Goal: Information Seeking & Learning: Learn about a topic

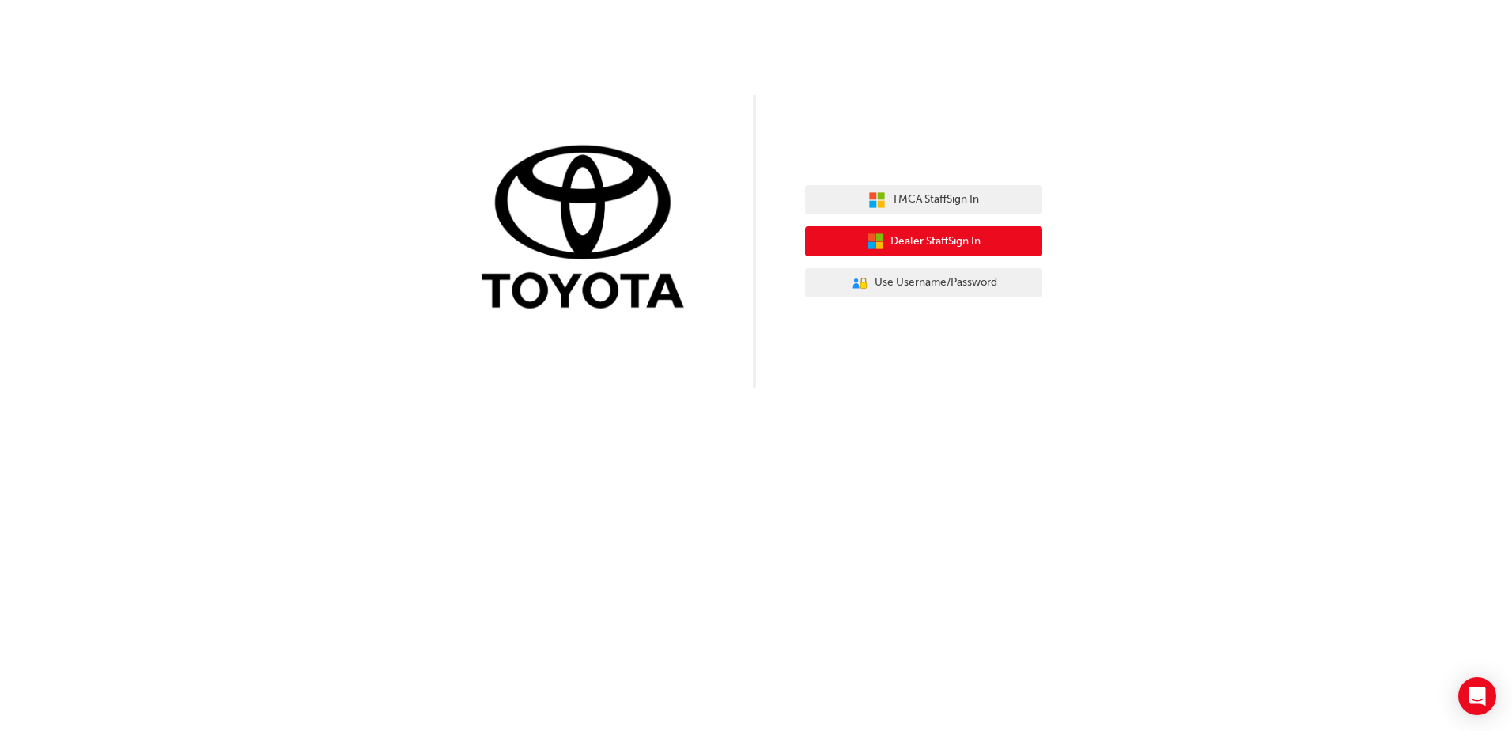
click at [931, 229] on button "Dealer Staff Sign In" at bounding box center [923, 241] width 237 height 30
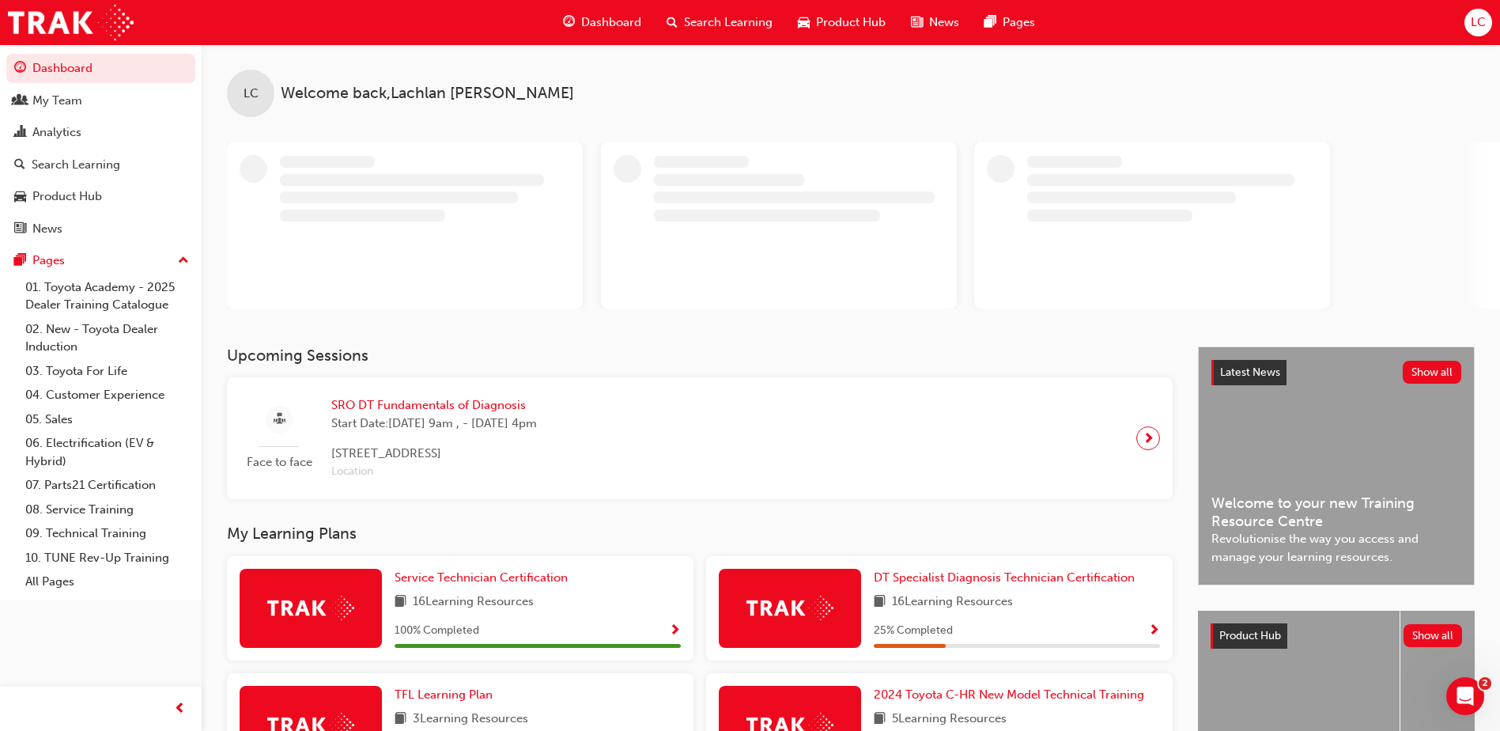
click at [486, 403] on div "Upcoming Sessions Face to face SRO DT Fundamentals of Diagnosis Start Date: [DA…" at bounding box center [712, 422] width 971 height 153
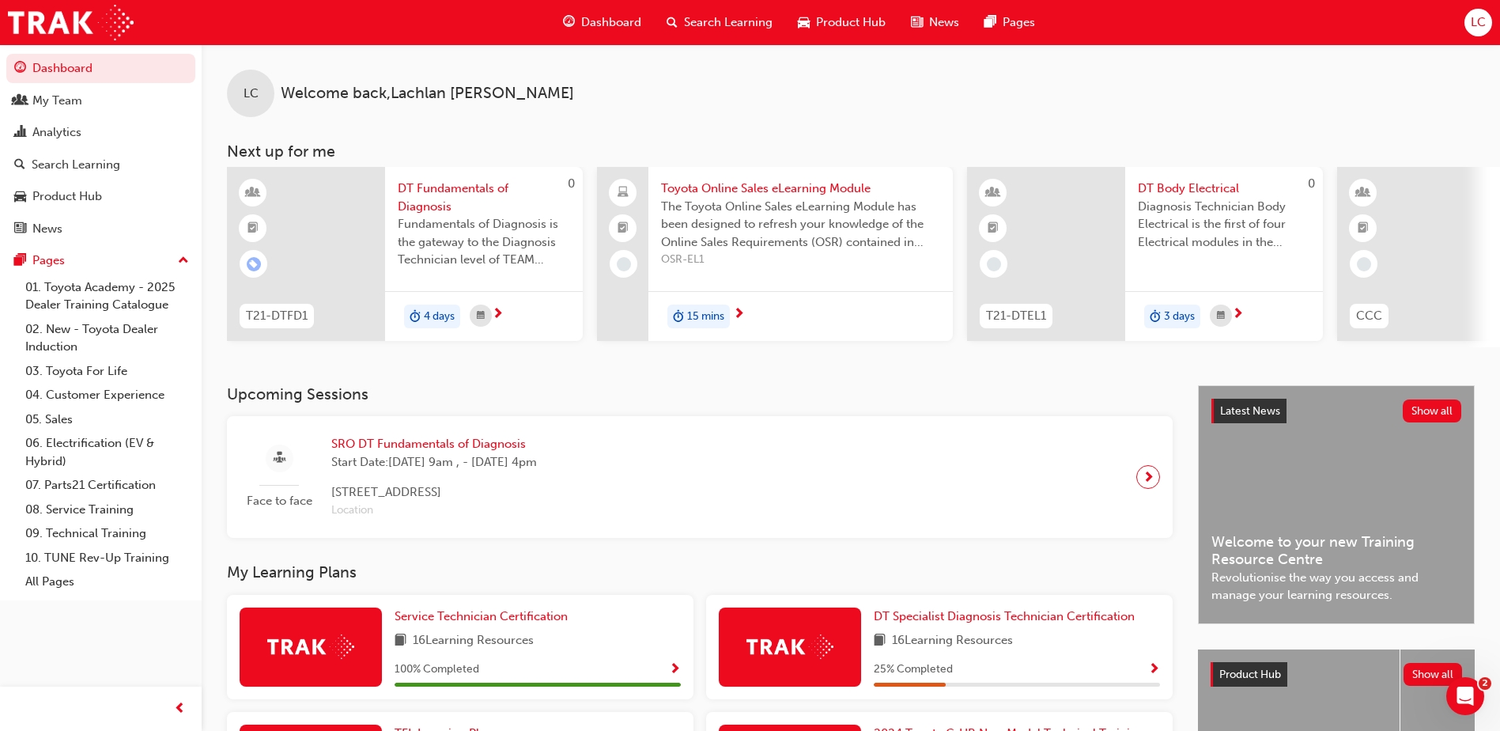
click at [479, 433] on div "Face to face SRO DT Fundamentals of Diagnosis Start Date: [DATE] 9am , - [DATE]…" at bounding box center [700, 477] width 946 height 122
click at [476, 441] on span "SRO DT Fundamentals of Diagnosis" at bounding box center [434, 444] width 206 height 18
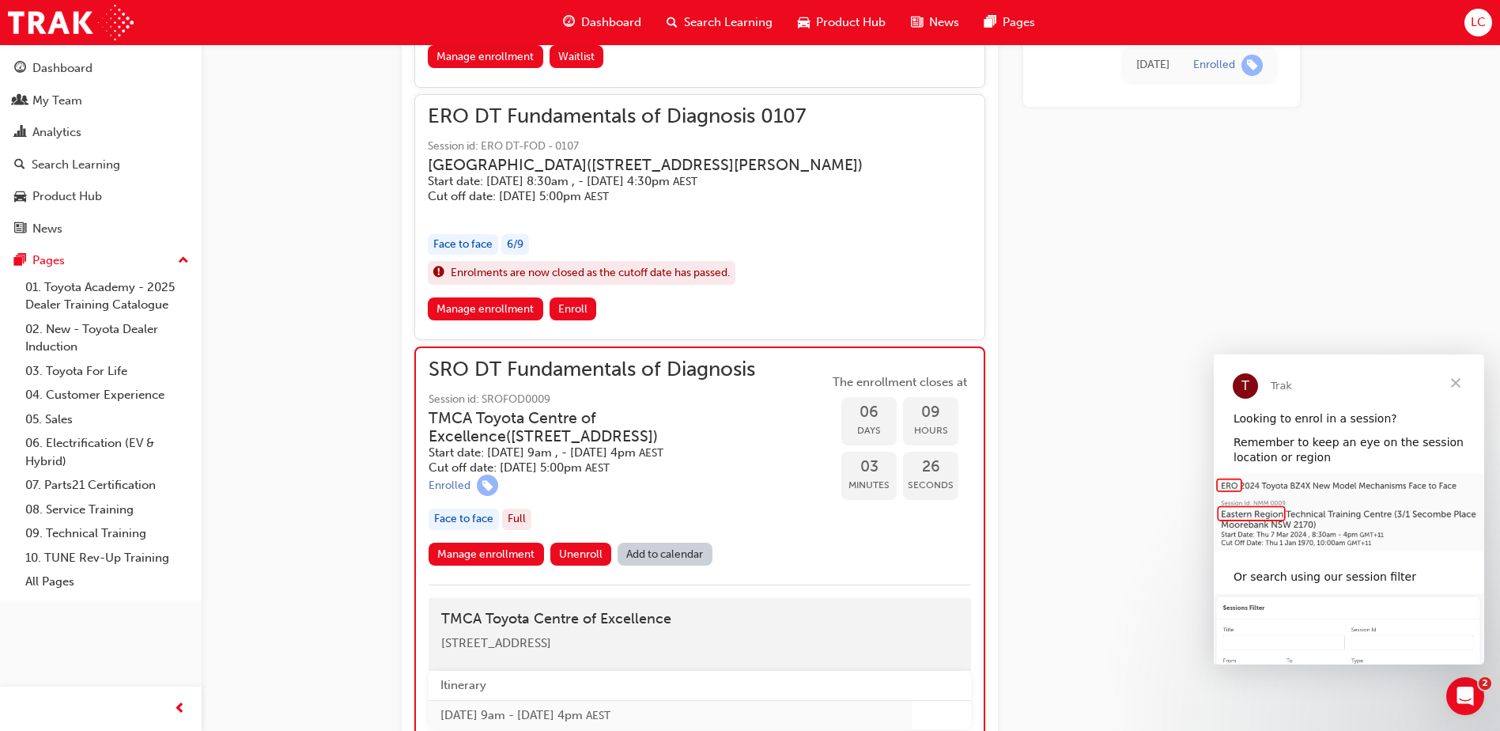
scroll to position [1095, 0]
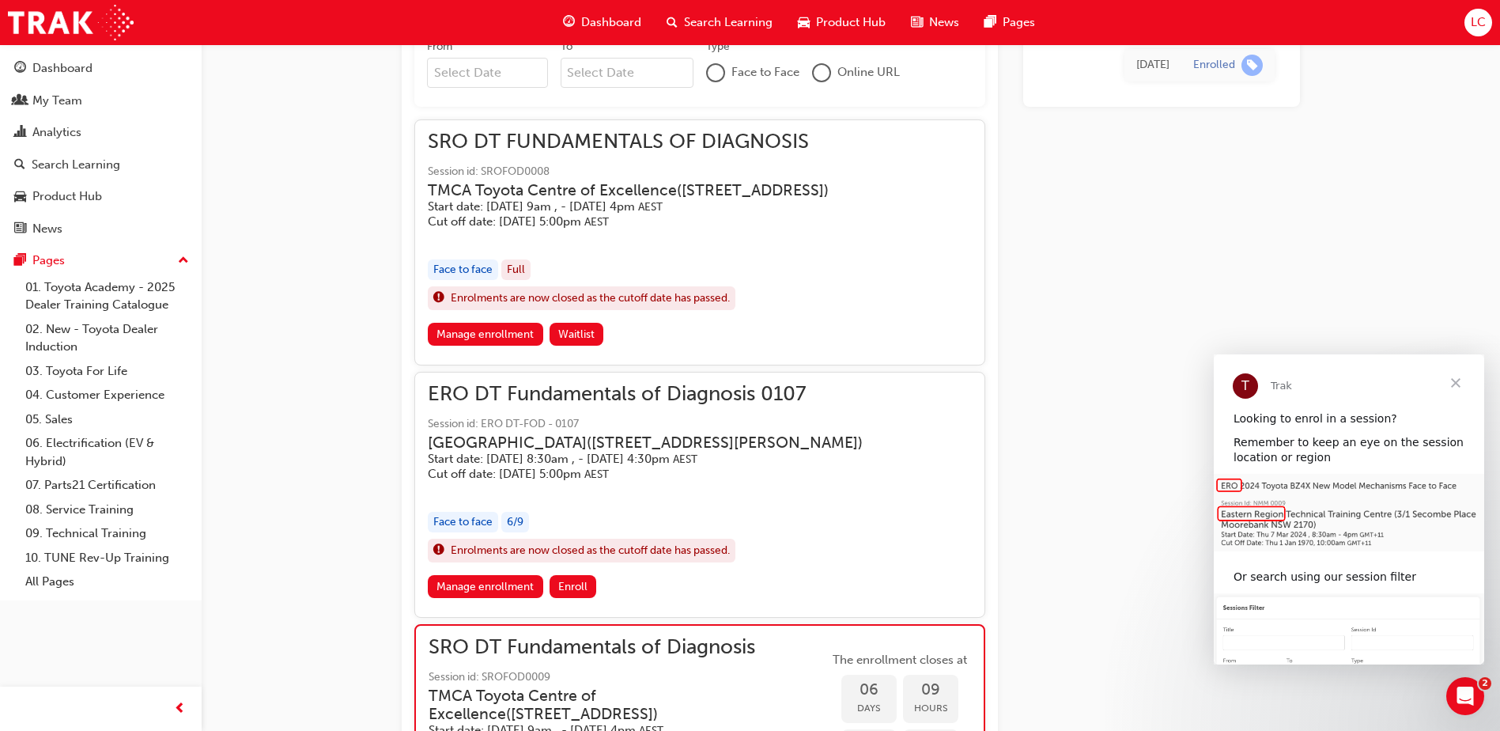
click at [710, 14] on span "Search Learning" at bounding box center [728, 22] width 89 height 18
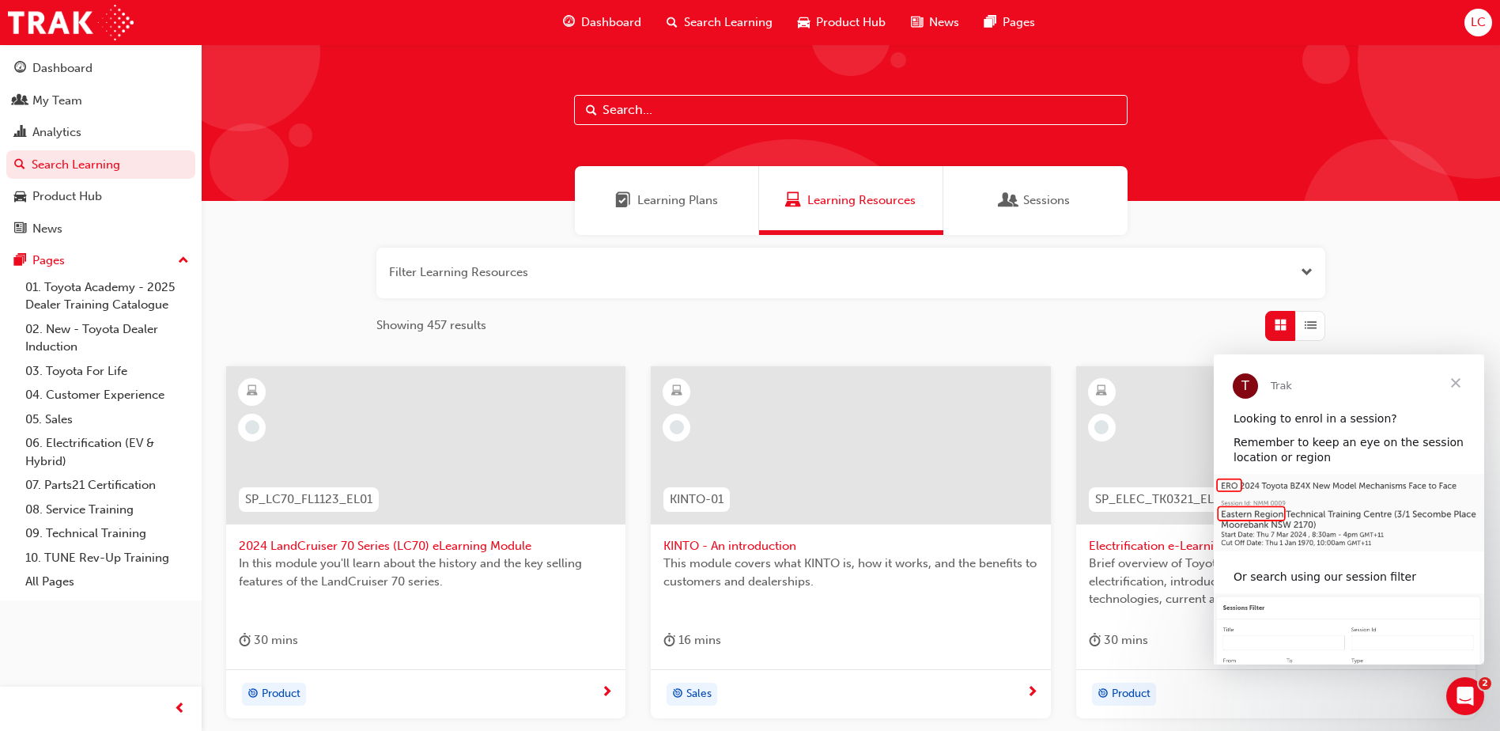
click at [705, 115] on input "text" at bounding box center [851, 110] width 554 height 30
type input "diagnosis"
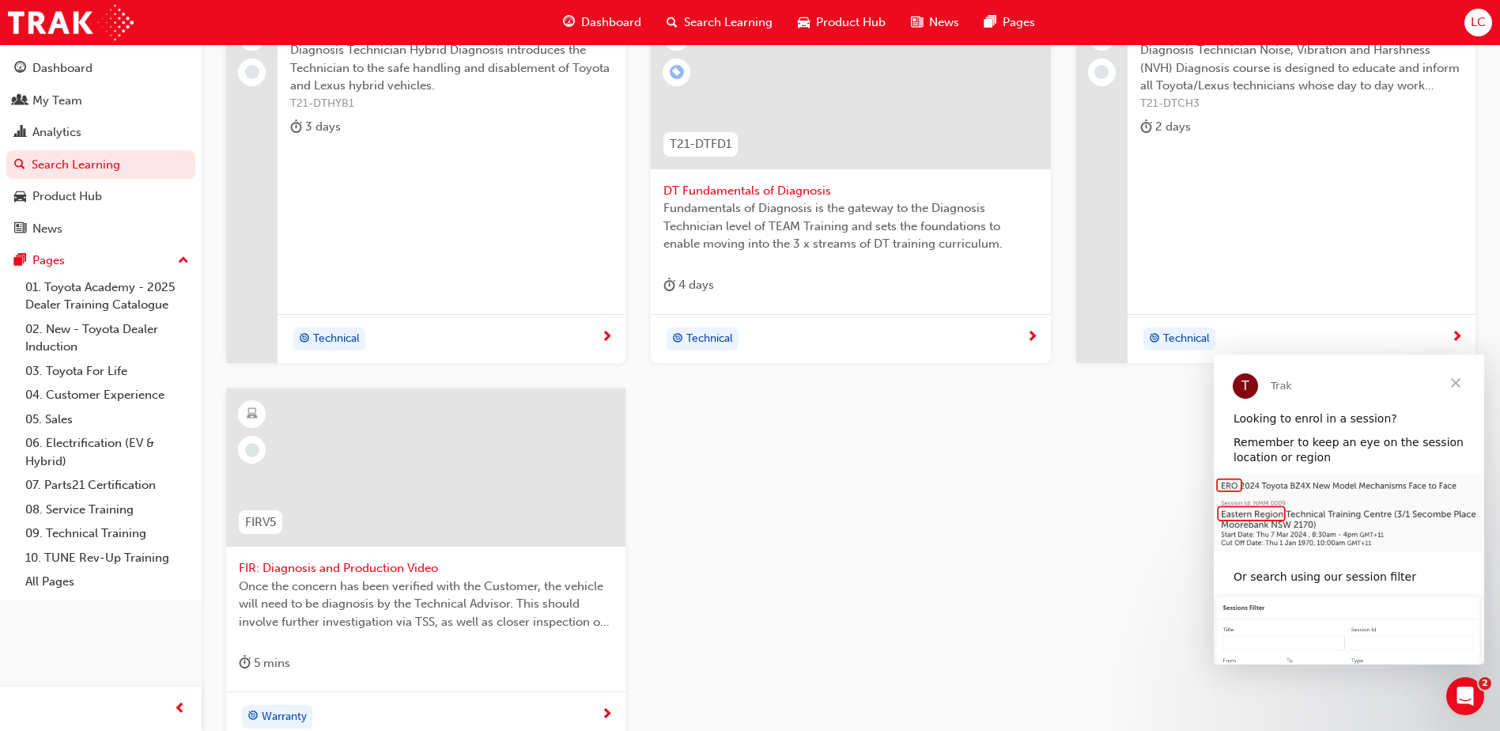
scroll to position [202, 0]
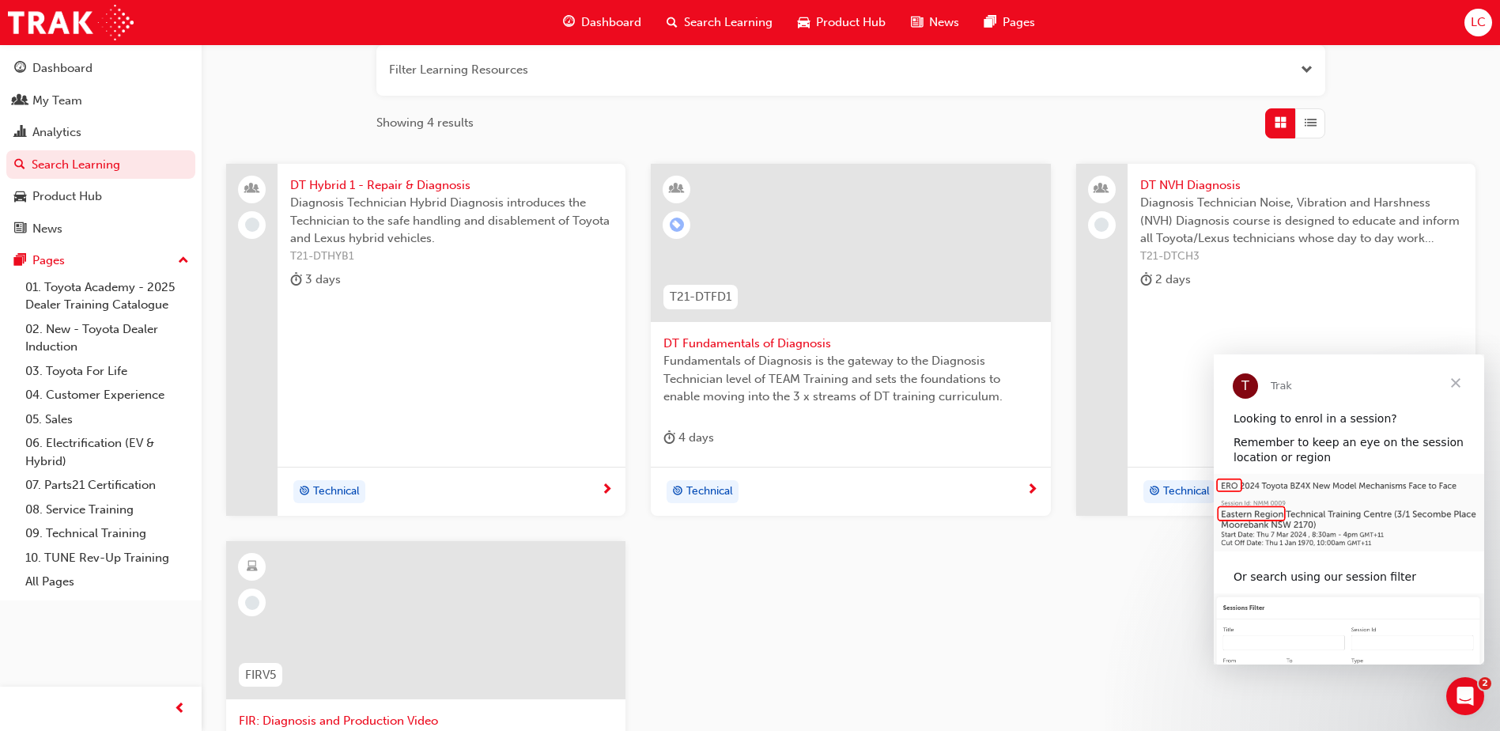
click at [743, 342] on span "DT Fundamentals of Diagnosis" at bounding box center [851, 344] width 374 height 18
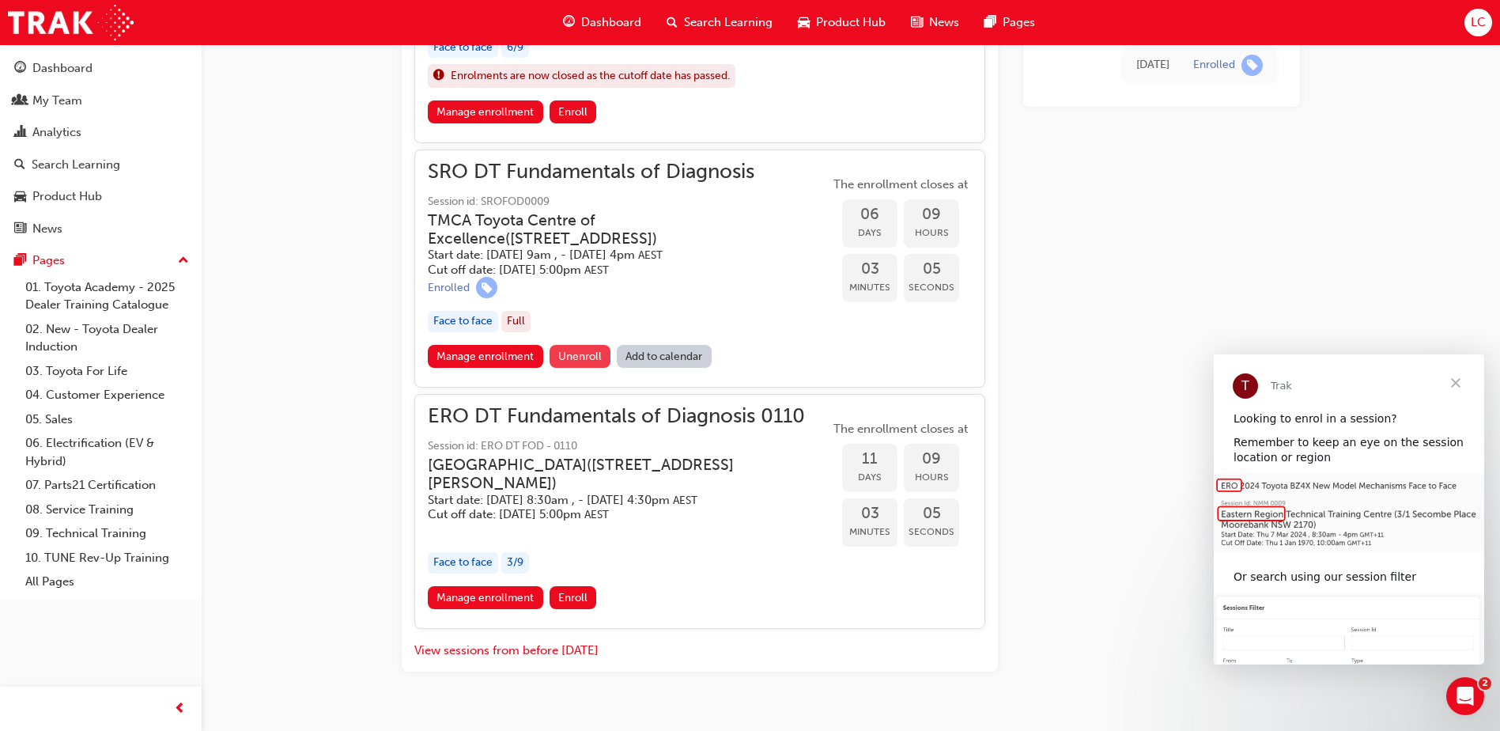
scroll to position [1530, 0]
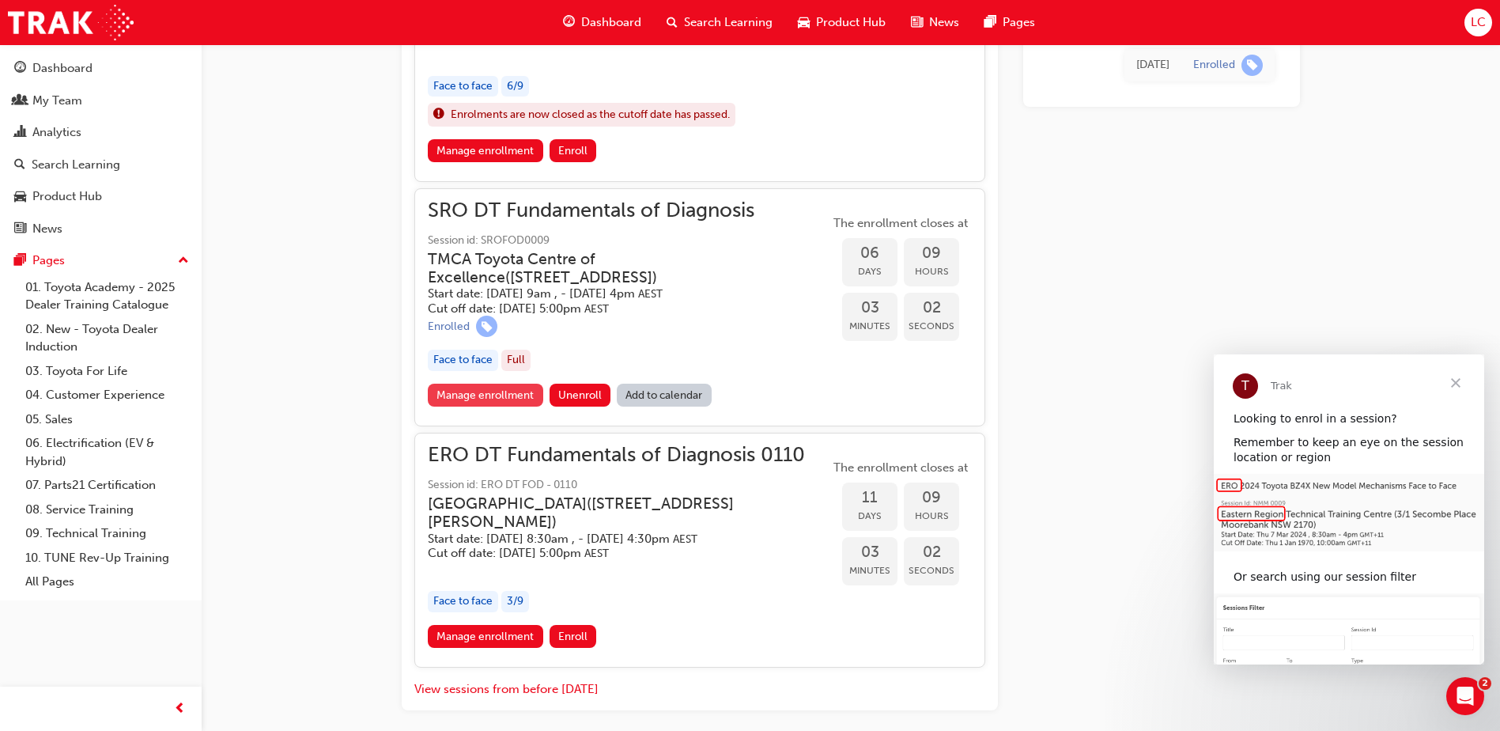
click at [493, 407] on link "Manage enrollment" at bounding box center [485, 395] width 115 height 23
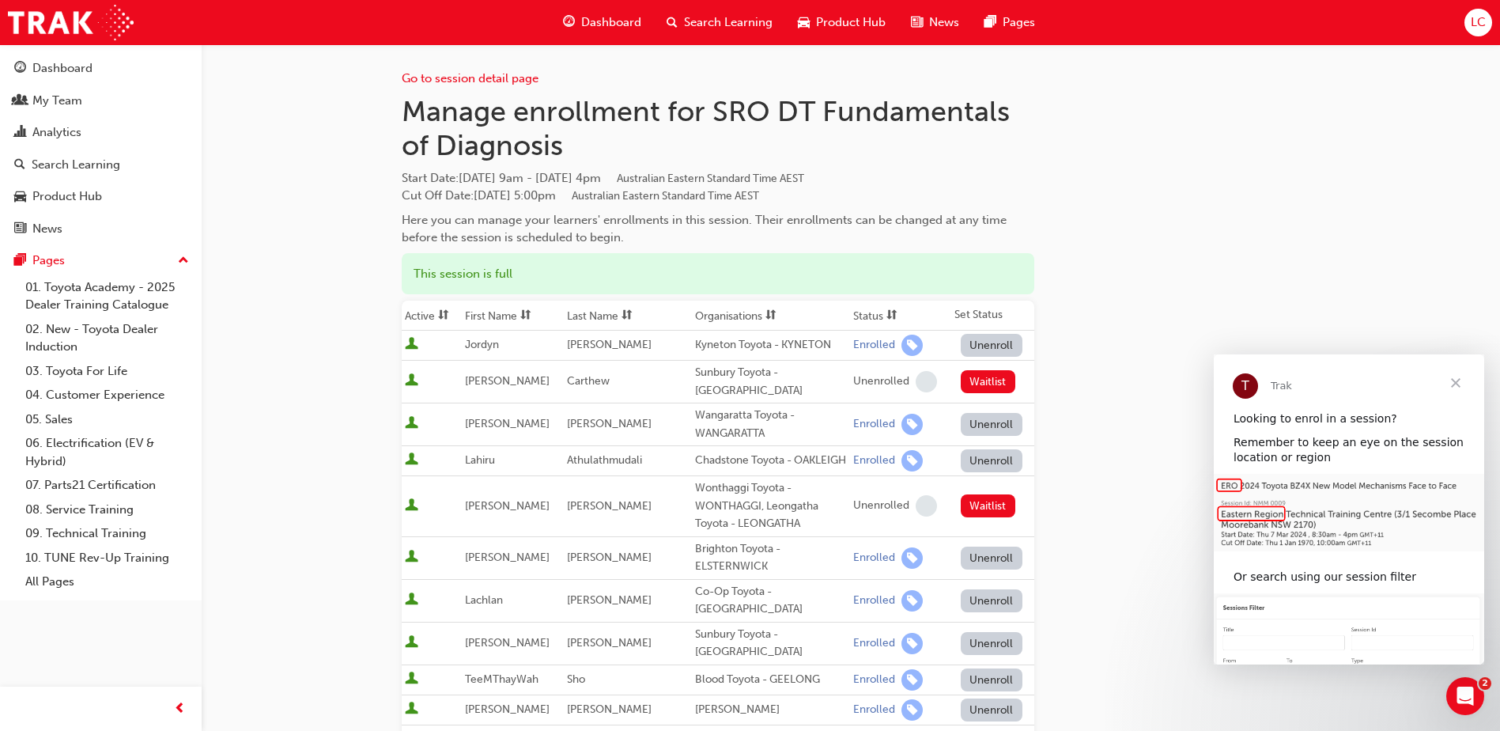
click at [1459, 382] on span "Close" at bounding box center [1456, 382] width 57 height 57
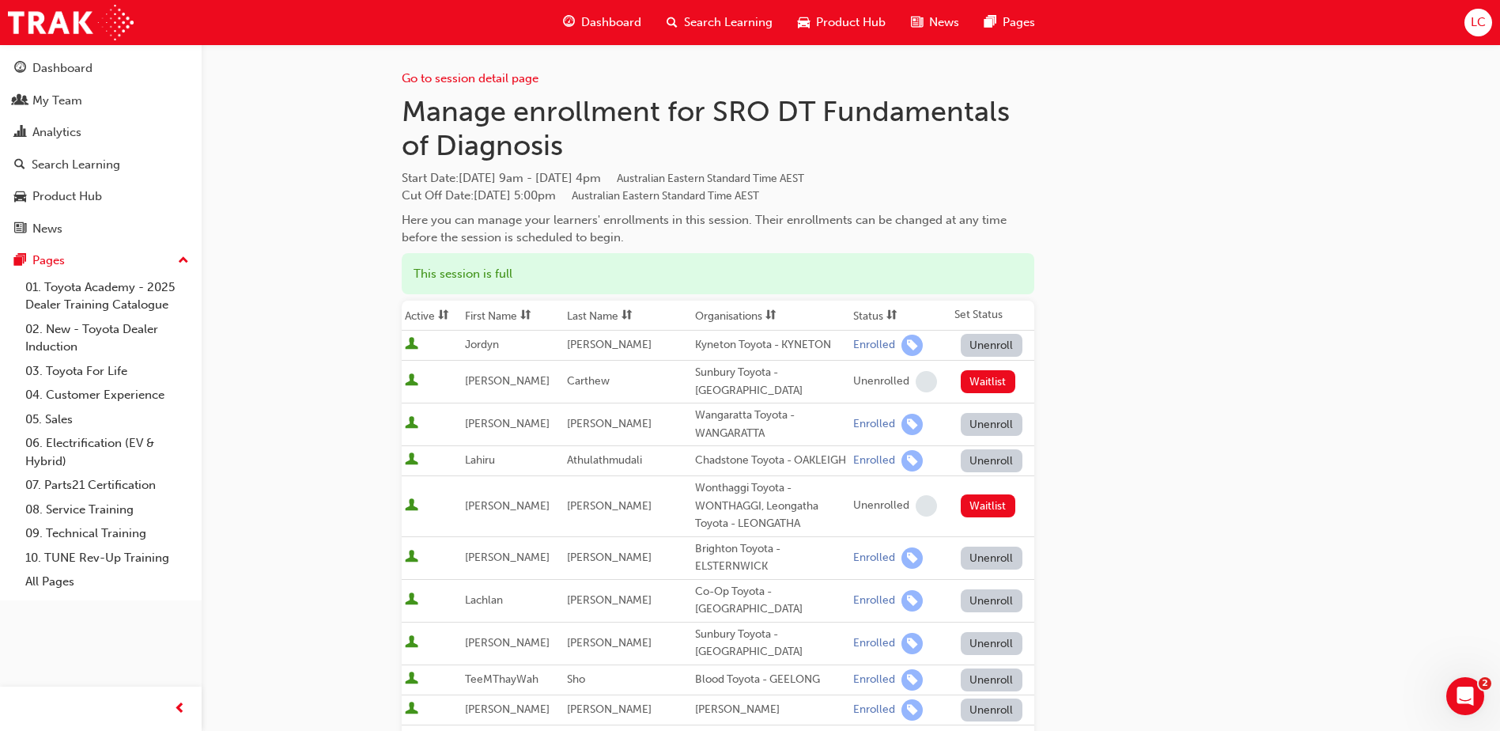
click at [700, 24] on span "Search Learning" at bounding box center [728, 22] width 89 height 18
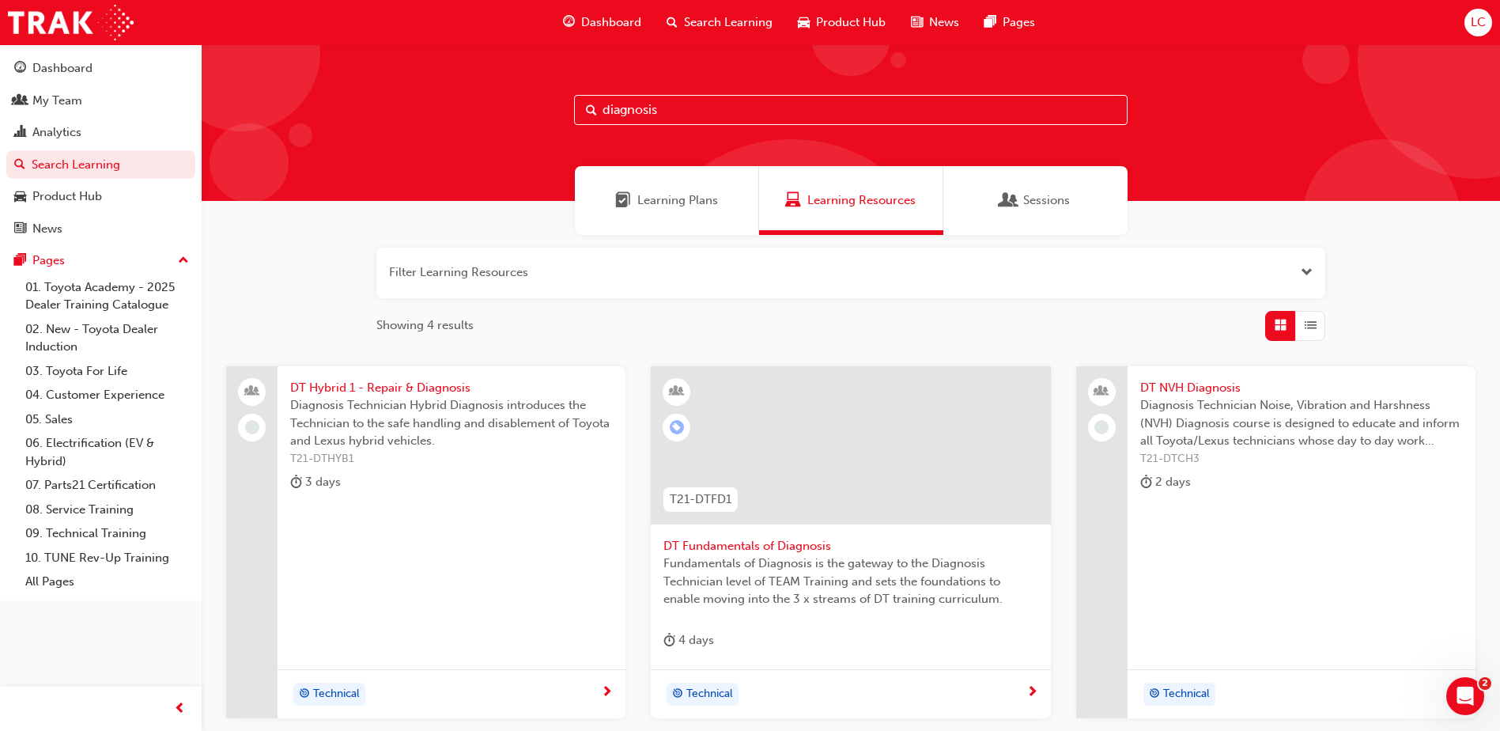
click at [666, 110] on input "diagnosis" at bounding box center [851, 110] width 554 height 30
type input "d"
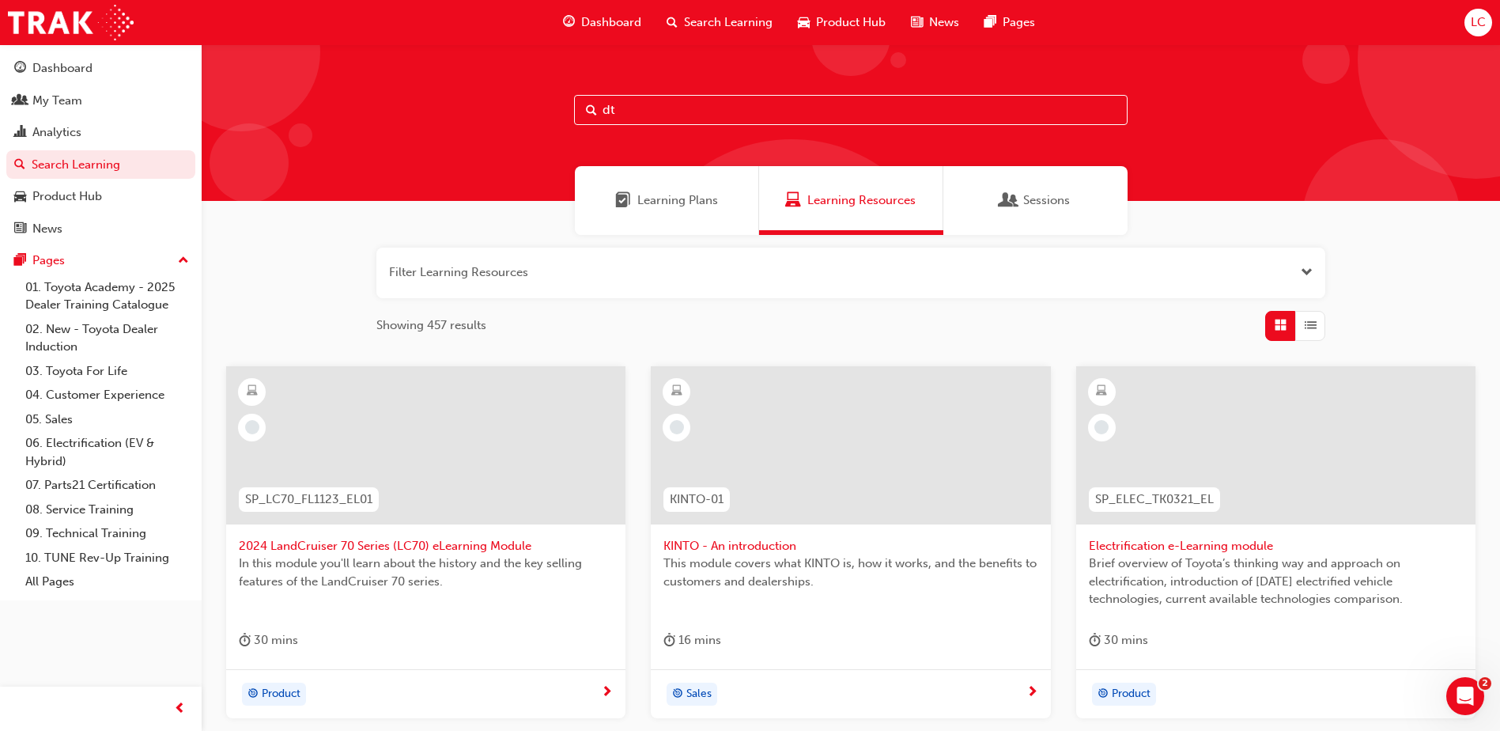
type input "dt"
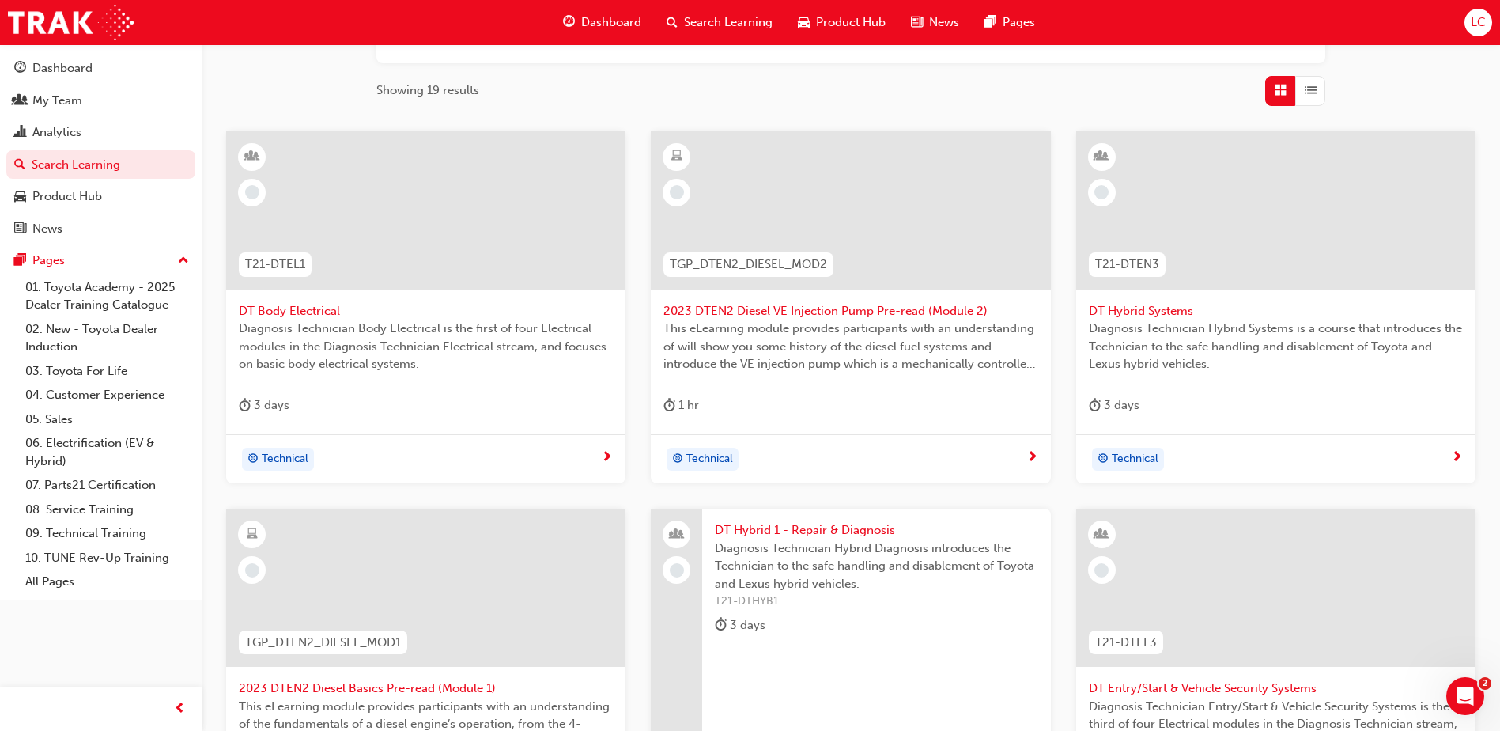
scroll to position [237, 0]
click at [293, 316] on span "DT Body Electrical" at bounding box center [426, 309] width 374 height 18
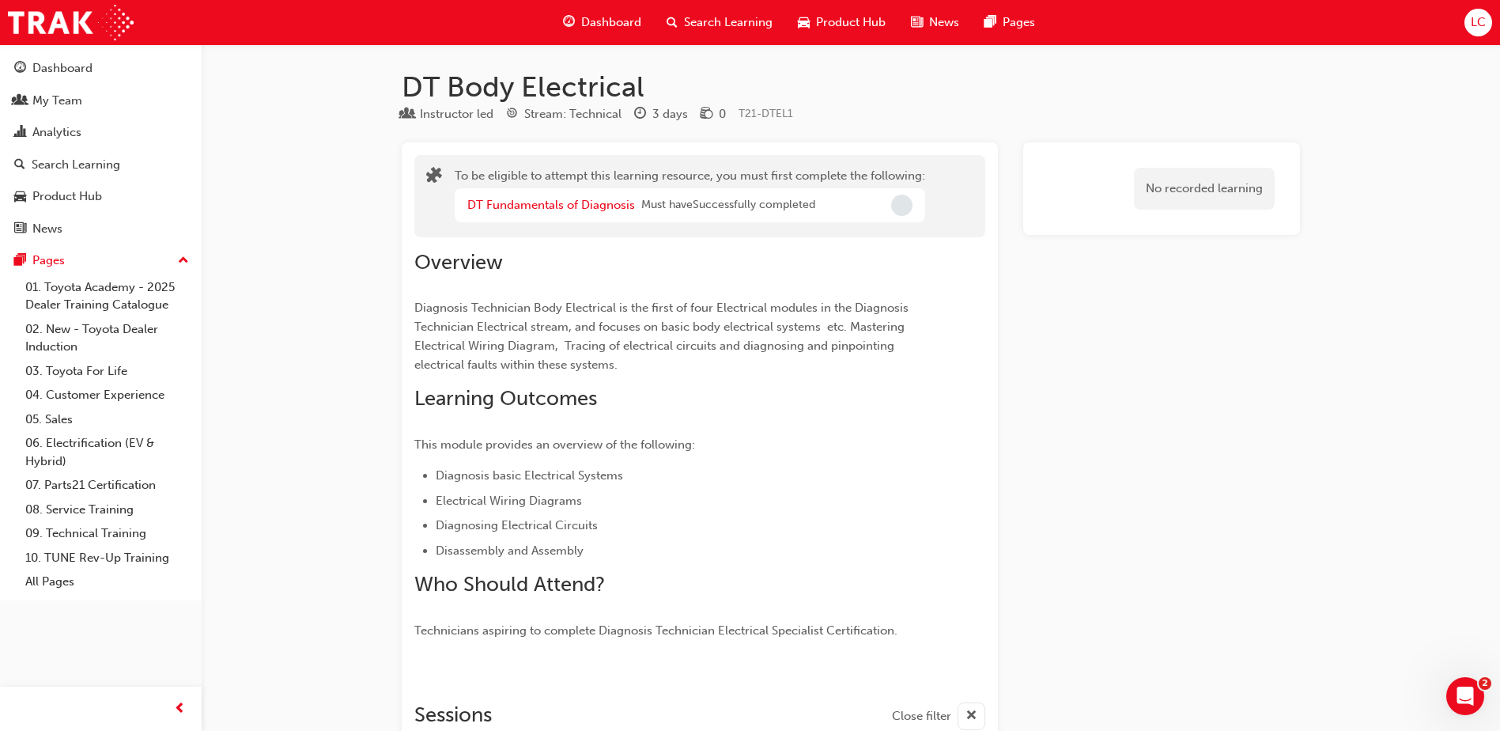
click at [621, 21] on span "Dashboard" at bounding box center [611, 22] width 60 height 18
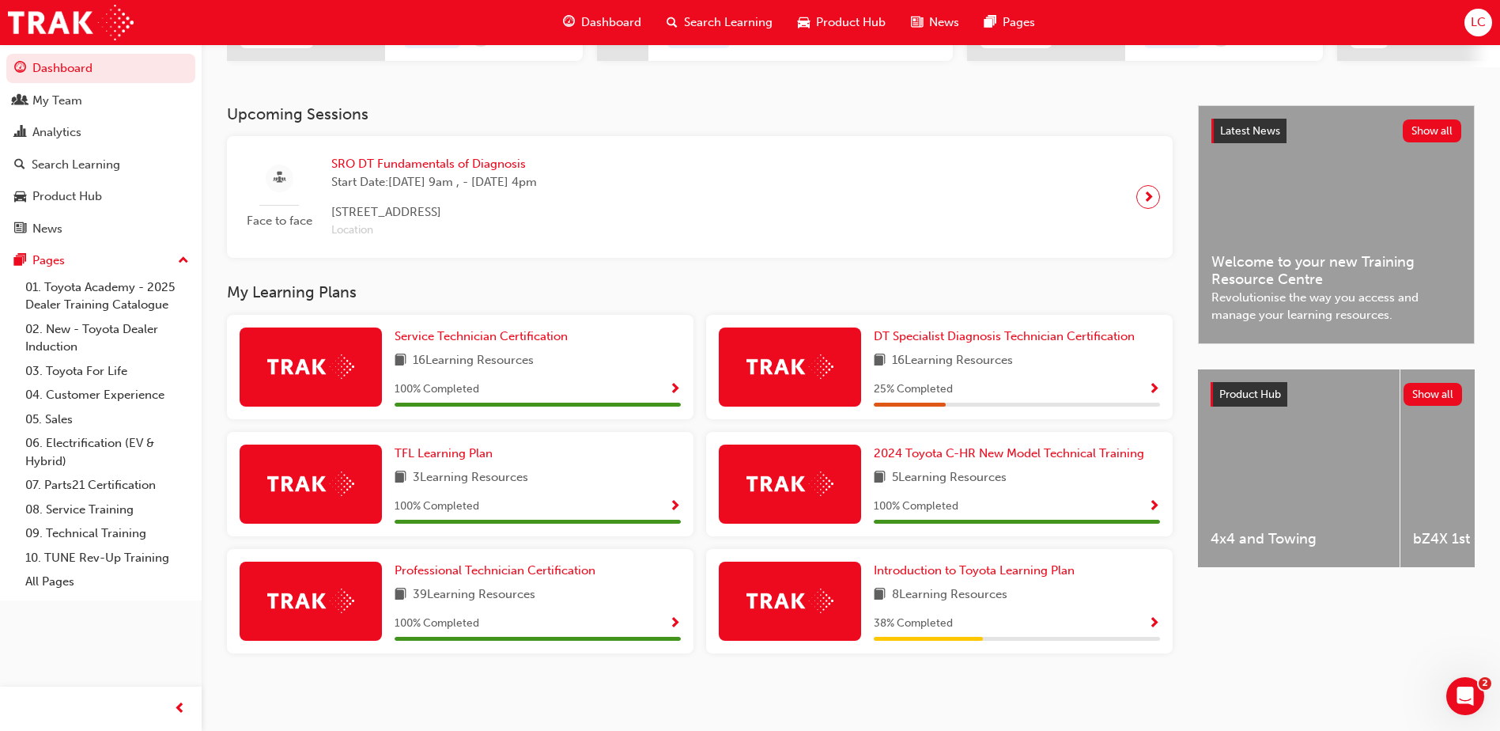
scroll to position [286, 0]
click at [978, 335] on span "DT Specialist Diagnosis Technician Certification" at bounding box center [1004, 336] width 261 height 14
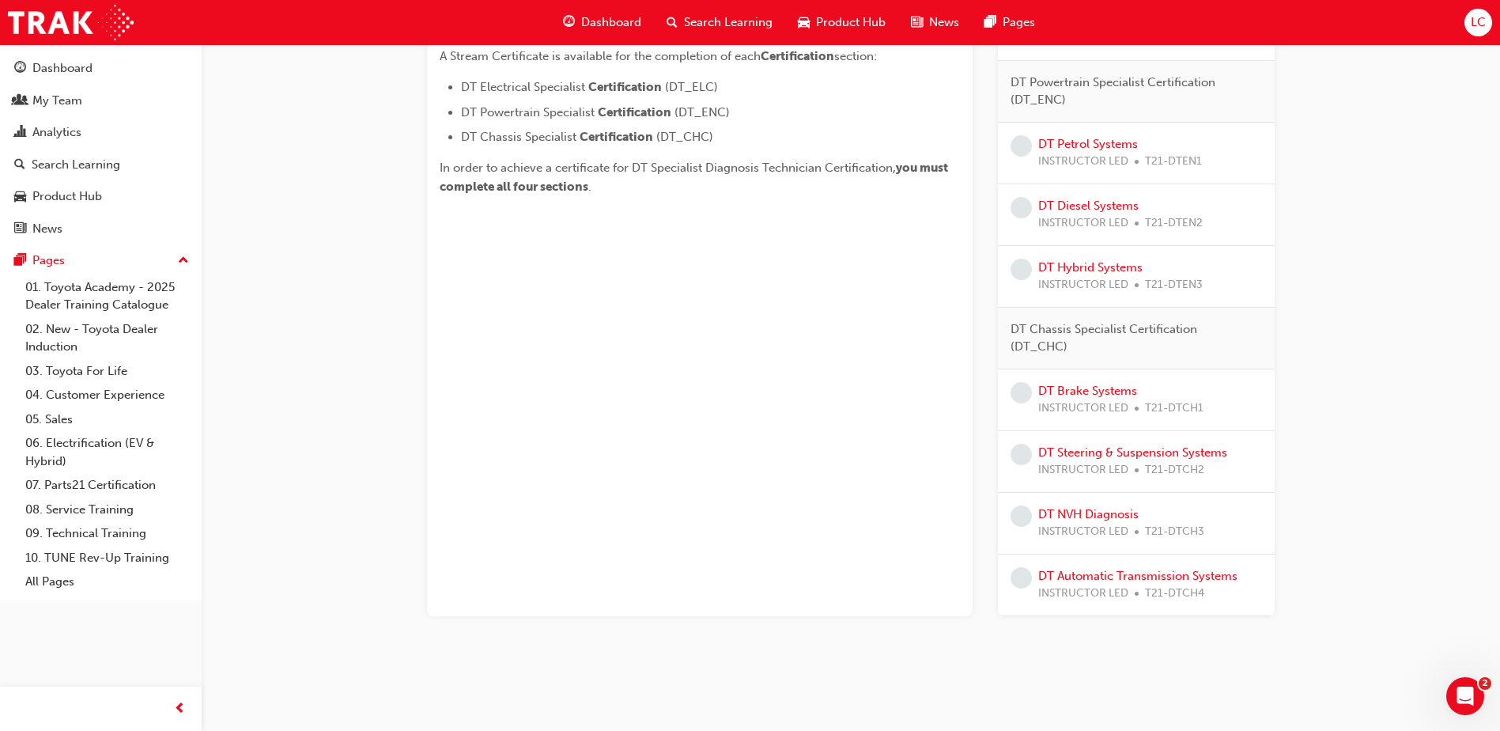
scroll to position [637, 0]
